Goal: Navigation & Orientation: Find specific page/section

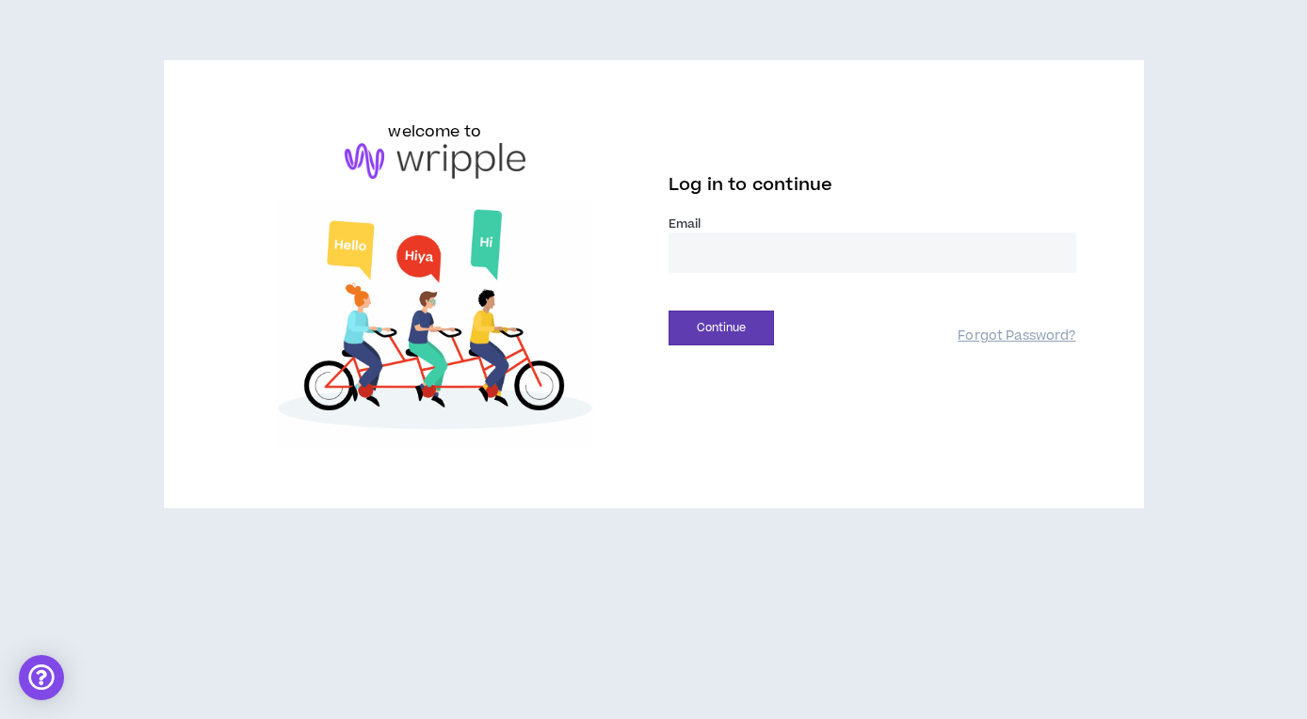
type input "**********"
click at [721, 328] on button "Continue" at bounding box center [720, 328] width 105 height 35
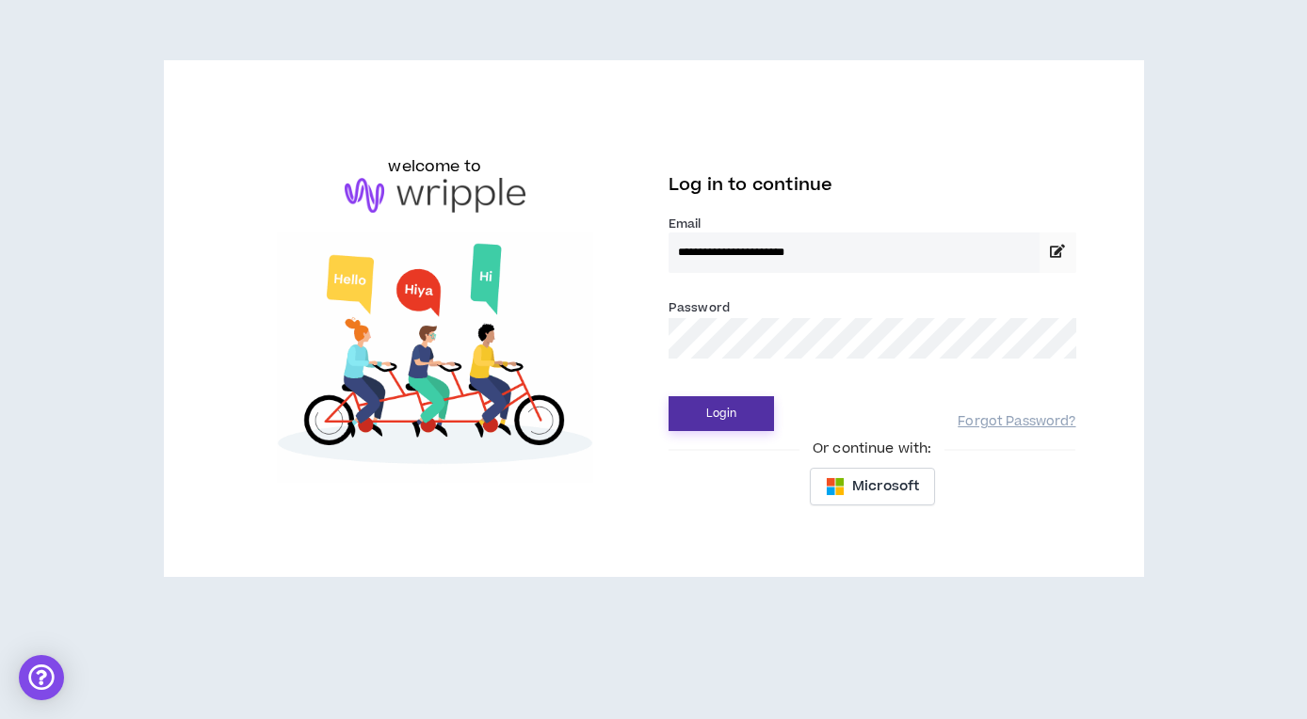
click at [701, 414] on button "Login" at bounding box center [720, 413] width 105 height 35
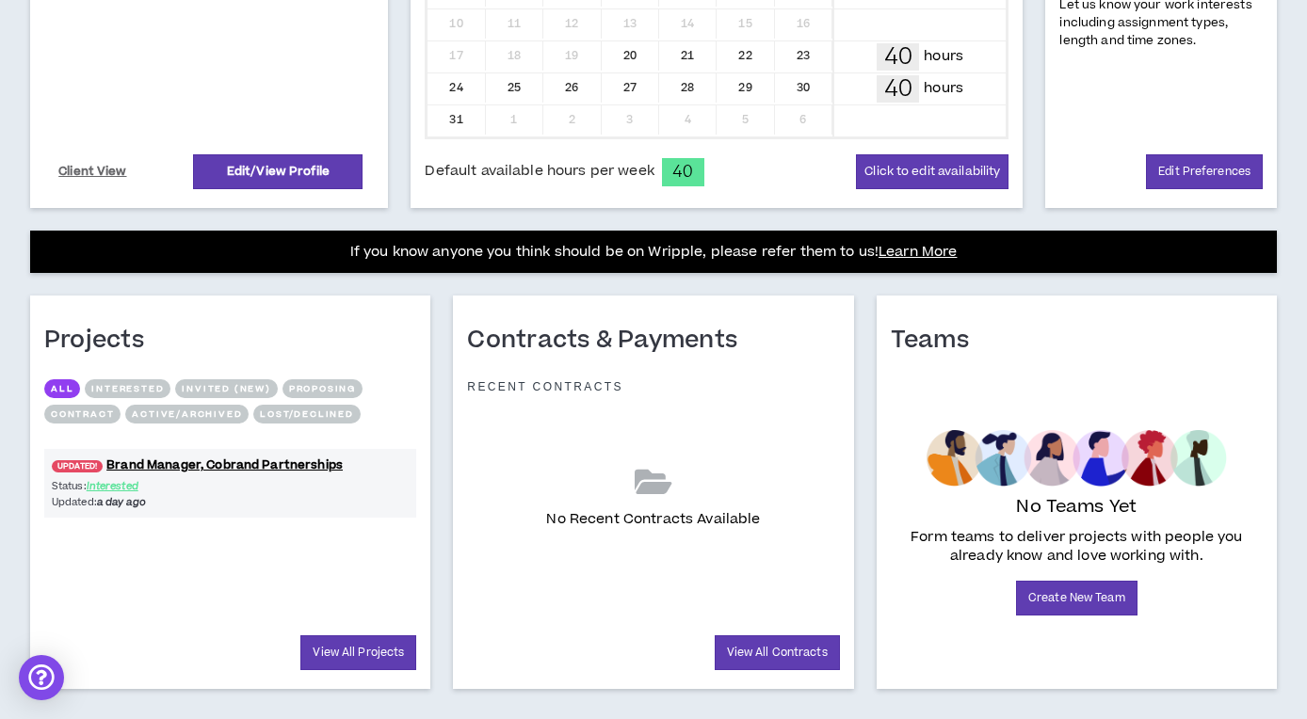
scroll to position [555, 0]
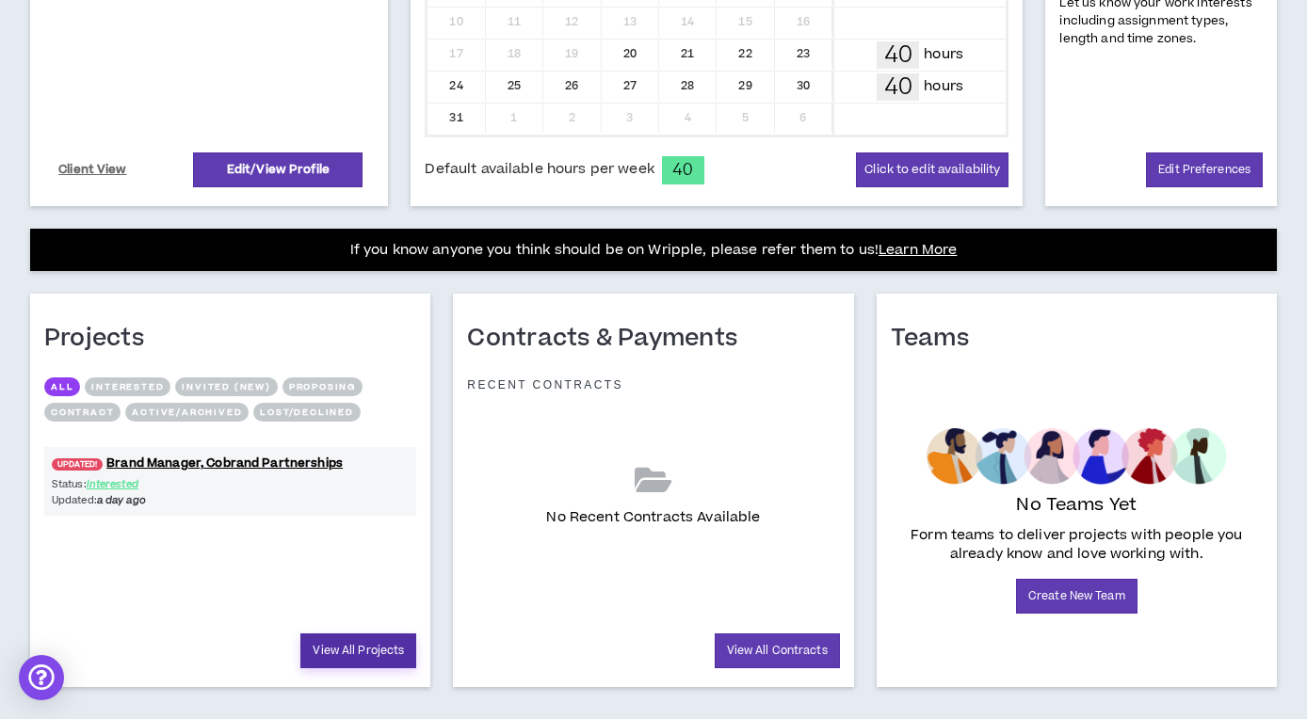
click at [342, 651] on link "View All Projects" at bounding box center [358, 651] width 116 height 35
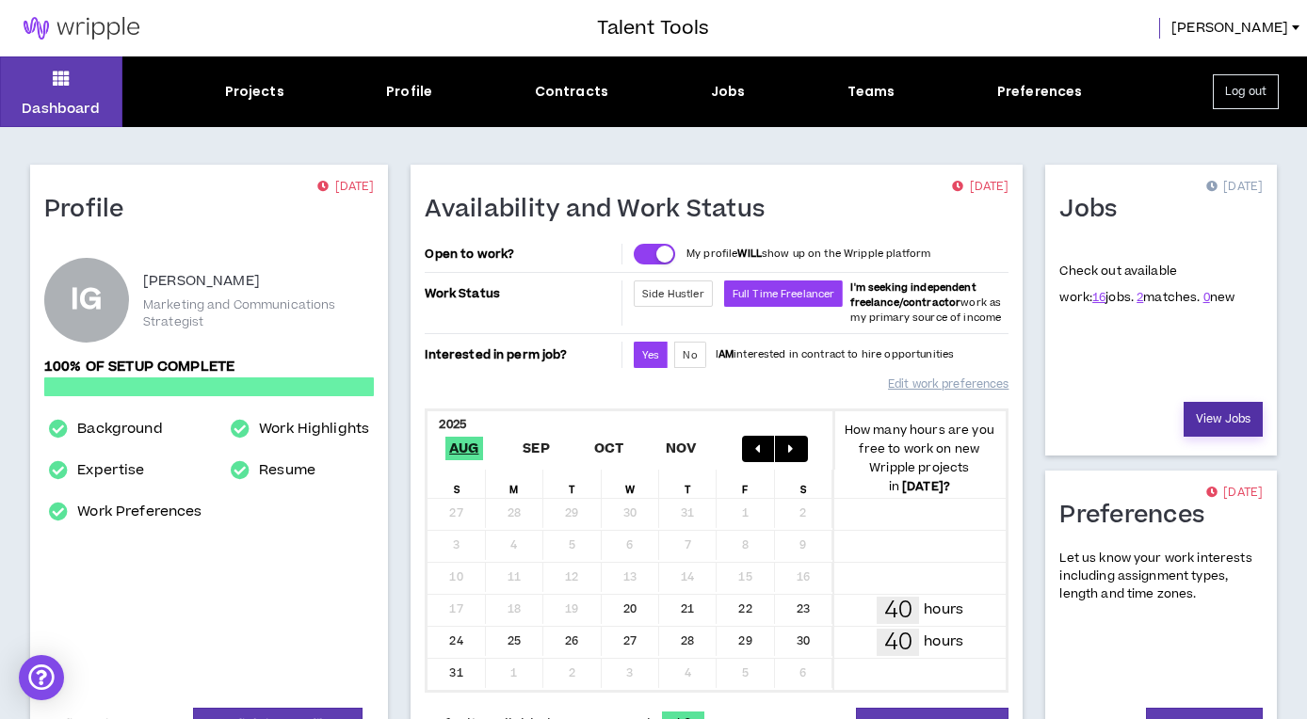
click at [1208, 429] on link "View Jobs" at bounding box center [1222, 419] width 79 height 35
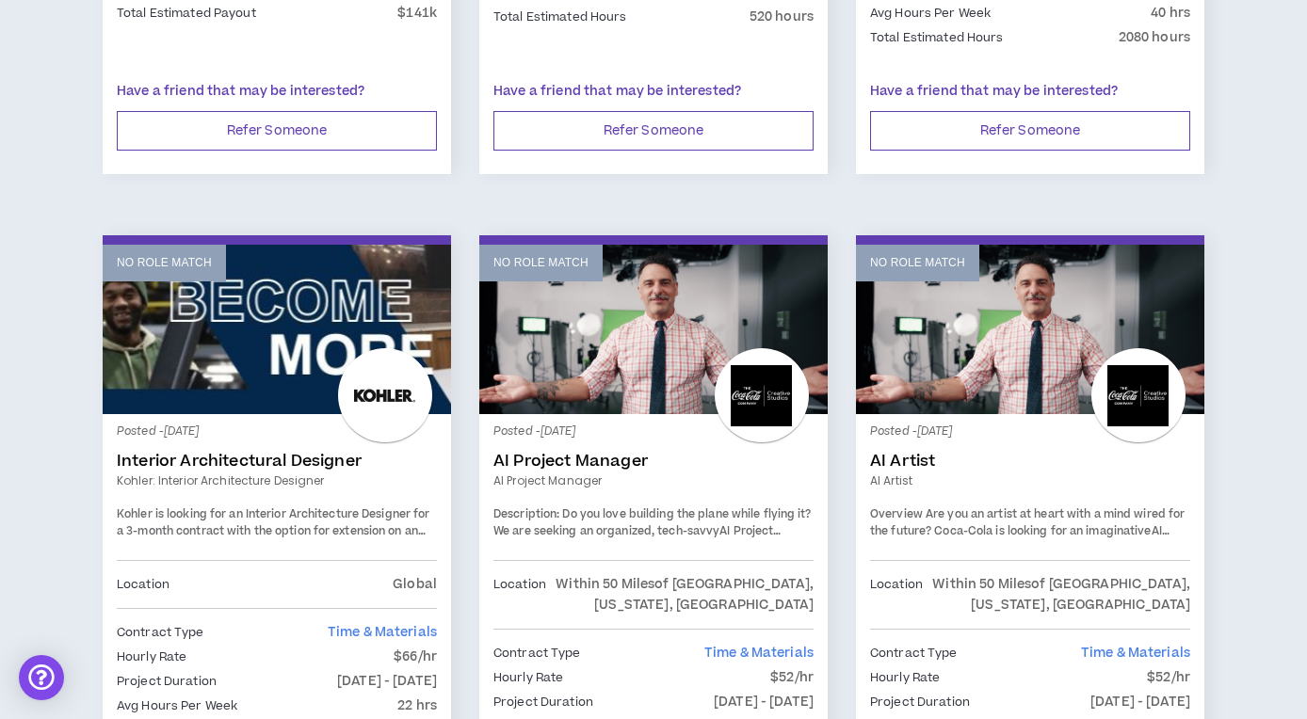
scroll to position [2841, 0]
